Goal: Transaction & Acquisition: Purchase product/service

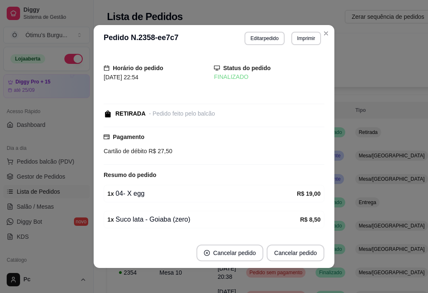
scroll to position [27, 0]
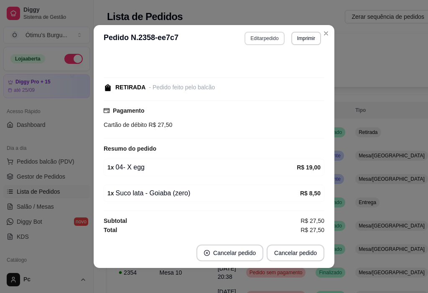
click at [266, 42] on button "Editar pedido" at bounding box center [264, 38] width 40 height 13
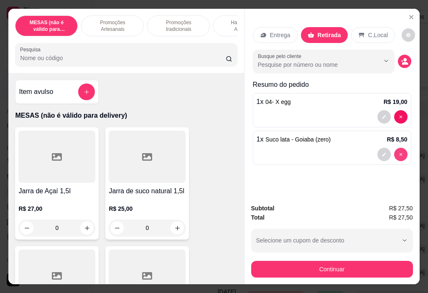
type input "0"
click at [171, 19] on p "Promoções tradicionais" at bounding box center [178, 25] width 48 height 13
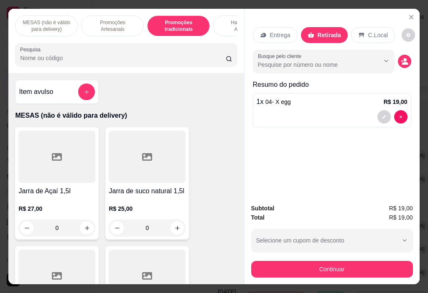
scroll to position [21, 0]
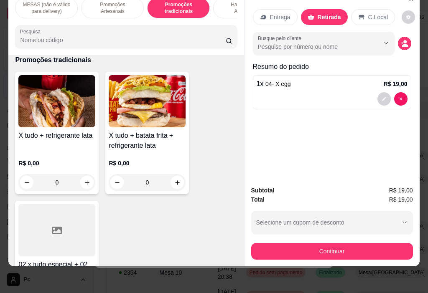
click at [223, 7] on p "Hambúrguer Artesanal" at bounding box center [244, 7] width 48 height 13
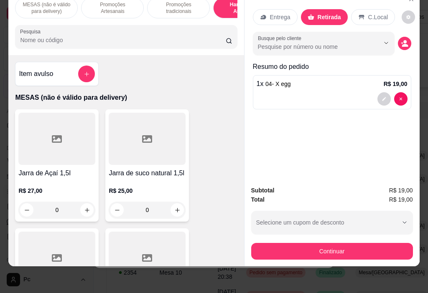
scroll to position [0, 0]
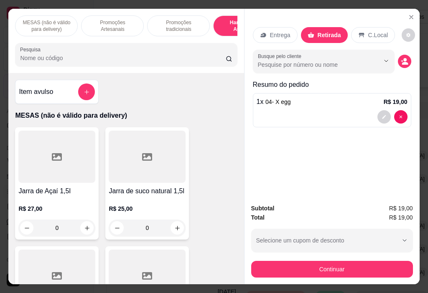
click at [119, 27] on p "Promoções Artesanais" at bounding box center [112, 25] width 48 height 13
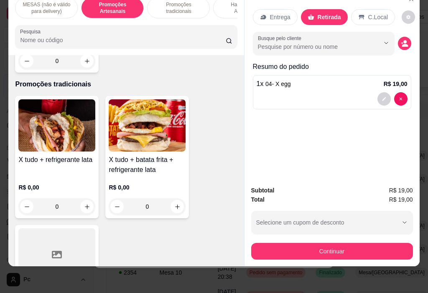
scroll to position [578, 0]
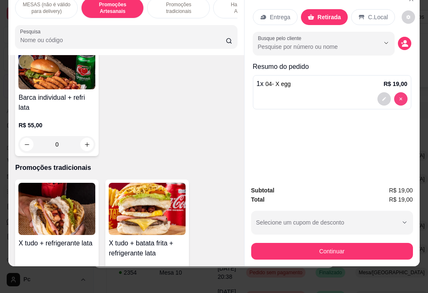
type input "0"
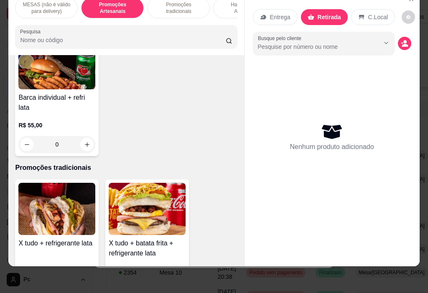
click at [188, 8] on p "Promoções tradicionais" at bounding box center [178, 7] width 48 height 13
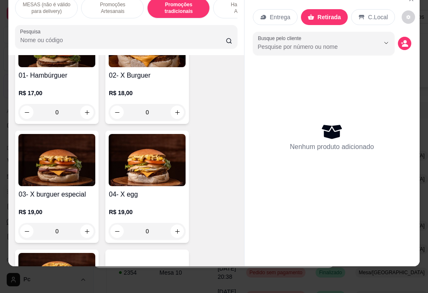
scroll to position [1813, 0]
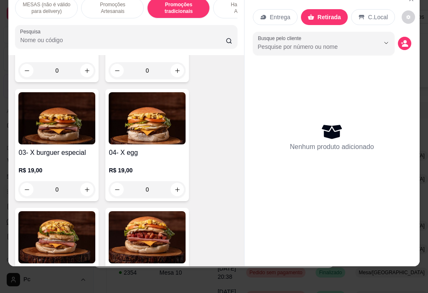
click at [175, 181] on div "0" at bounding box center [147, 189] width 77 height 17
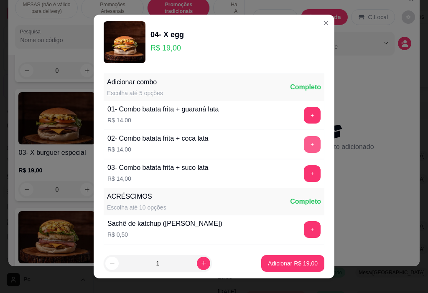
click at [304, 144] on button "+" at bounding box center [312, 144] width 17 height 17
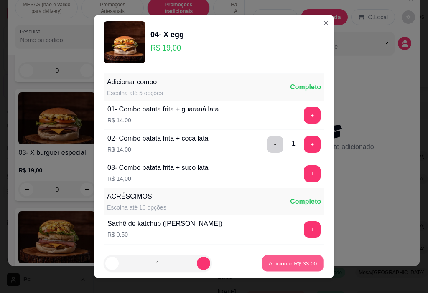
click at [283, 263] on p "Adicionar R$ 33,00" at bounding box center [292, 263] width 48 height 8
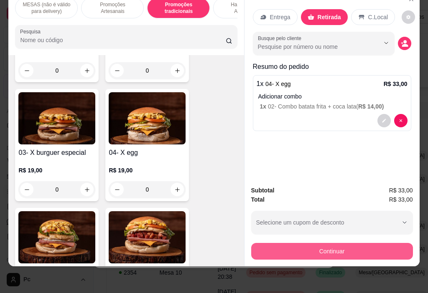
click at [320, 243] on button "Continuar" at bounding box center [332, 251] width 162 height 17
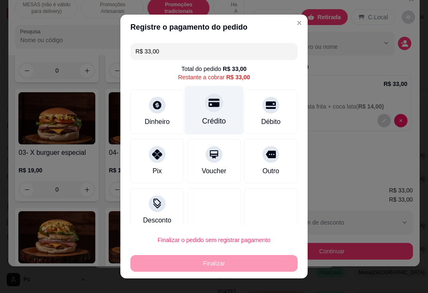
click at [205, 112] on div "Crédito" at bounding box center [214, 110] width 59 height 49
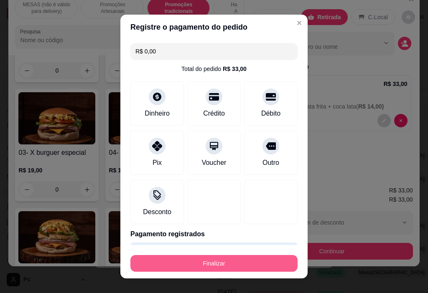
click at [193, 265] on button "Finalizar" at bounding box center [213, 263] width 167 height 17
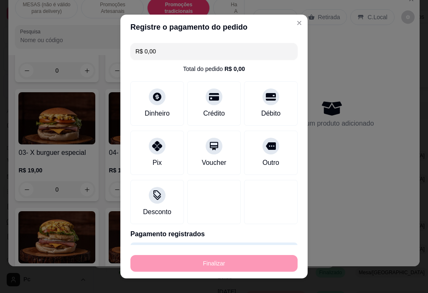
type input "-R$ 33,00"
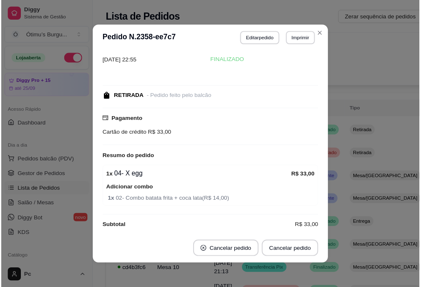
scroll to position [35, 0]
